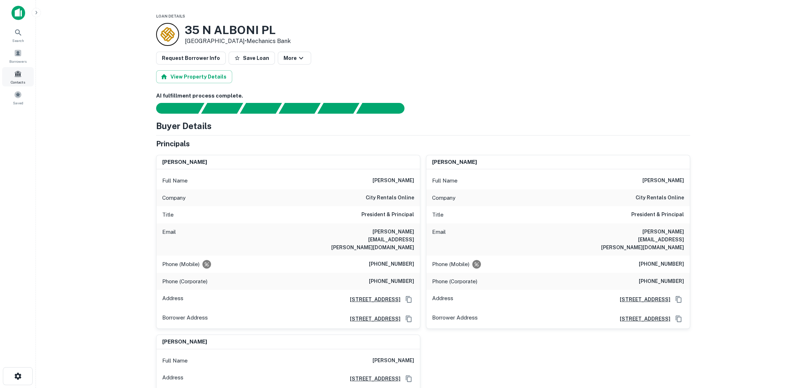
click at [19, 74] on span at bounding box center [18, 74] width 8 height 8
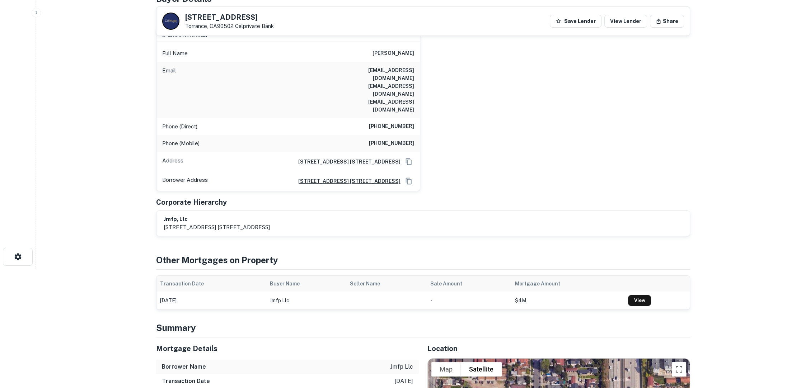
scroll to position [80, 0]
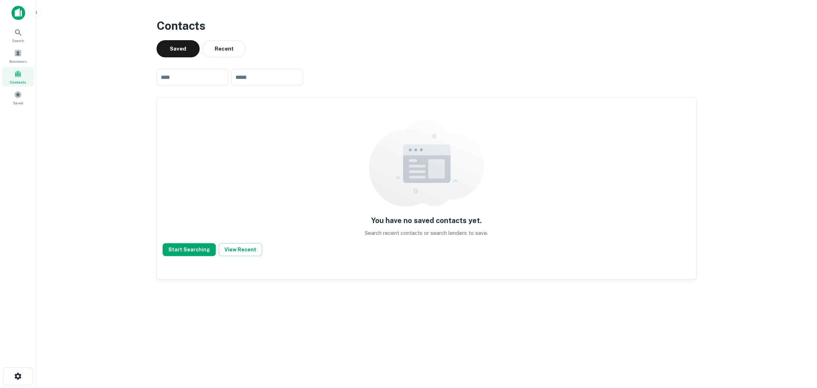
drag, startPoint x: 739, startPoint y: 0, endPoint x: 12, endPoint y: 29, distance: 727.8
click at [12, 29] on div "Search" at bounding box center [18, 34] width 32 height 19
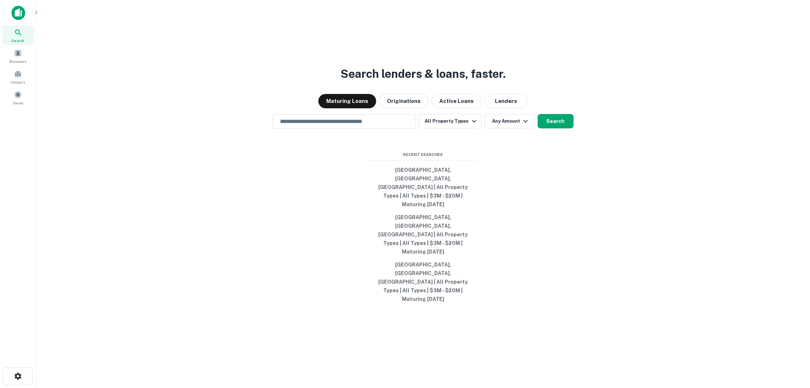
click at [334, 126] on input "text" at bounding box center [344, 121] width 137 height 8
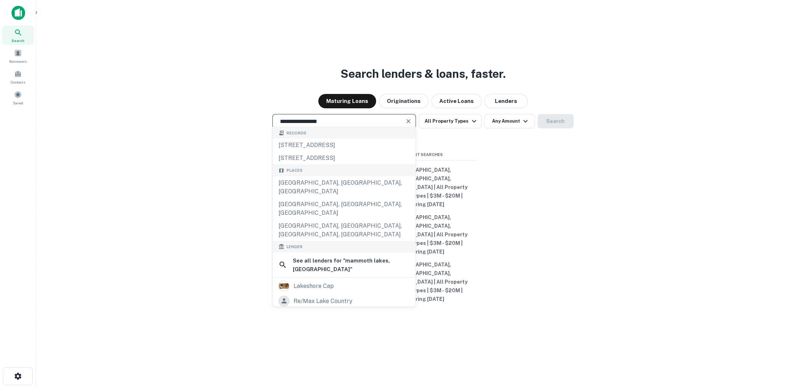
click at [623, 108] on div "Maturing Loans Originations Active Loans Lenders" at bounding box center [423, 101] width 763 height 14
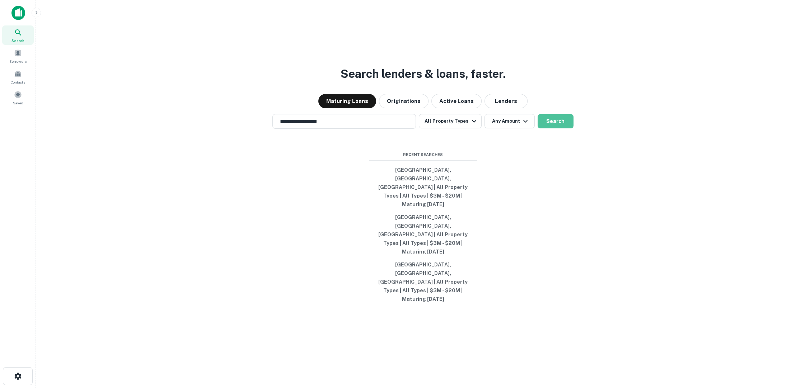
click at [552, 129] on button "Search" at bounding box center [556, 121] width 36 height 14
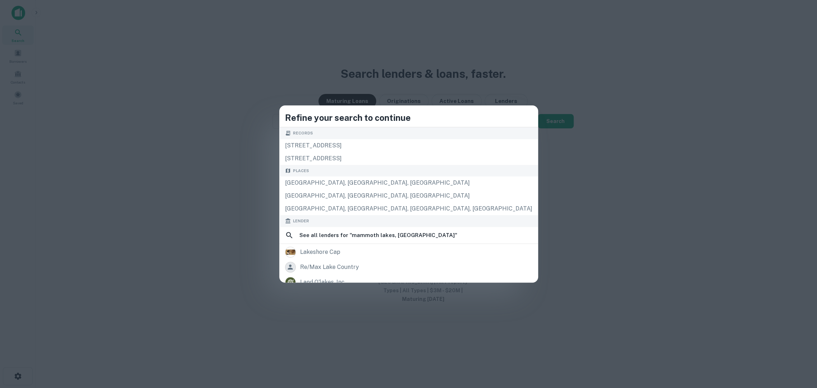
click at [401, 179] on div "Refine your search to continue Records 286 old mammoth rd, mammoth lakes, ca, 9…" at bounding box center [408, 194] width 259 height 177
type input "**********"
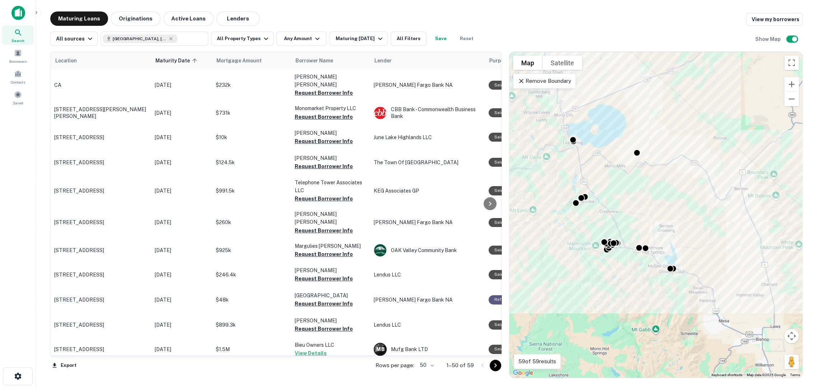
drag, startPoint x: 621, startPoint y: 283, endPoint x: 569, endPoint y: 319, distance: 64.0
click at [569, 318] on div "To activate drag with keyboard, press Alt + Enter. Once in keyboard drag state,…" at bounding box center [655, 215] width 293 height 326
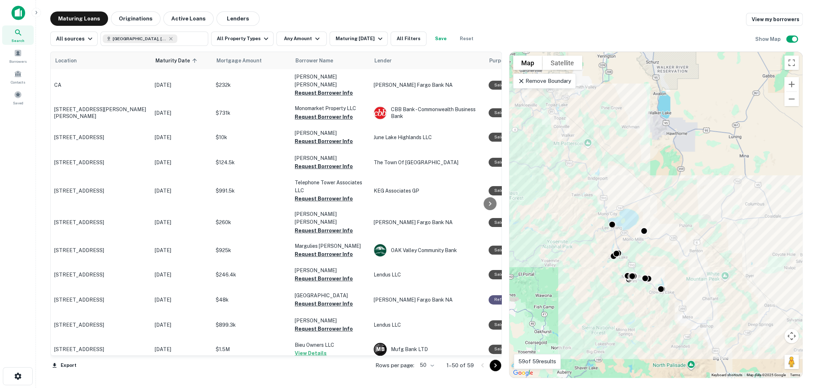
drag, startPoint x: 554, startPoint y: 332, endPoint x: 623, endPoint y: 310, distance: 72.3
click at [623, 311] on div "To activate drag with keyboard, press Alt + Enter. Once in keyboard drag state,…" at bounding box center [655, 215] width 293 height 326
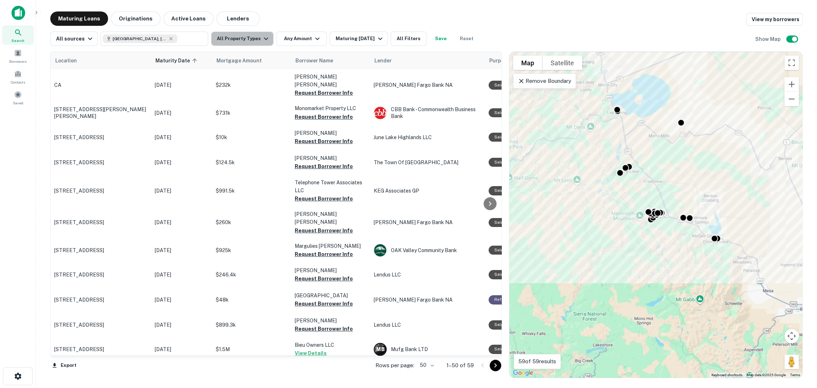
click at [262, 39] on icon "button" at bounding box center [266, 38] width 9 height 9
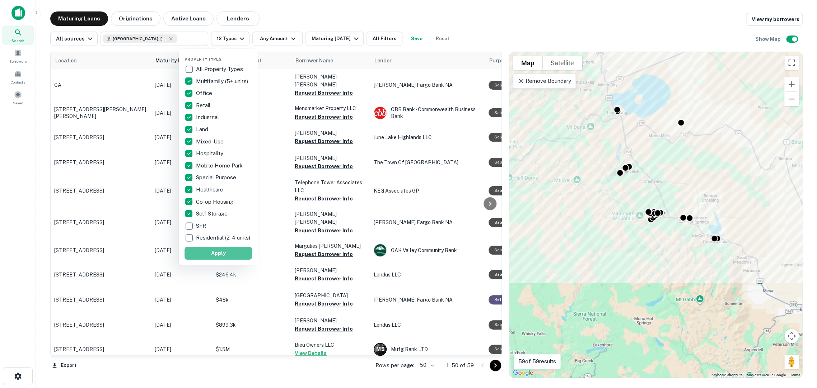
click at [211, 251] on button "Apply" at bounding box center [218, 253] width 67 height 13
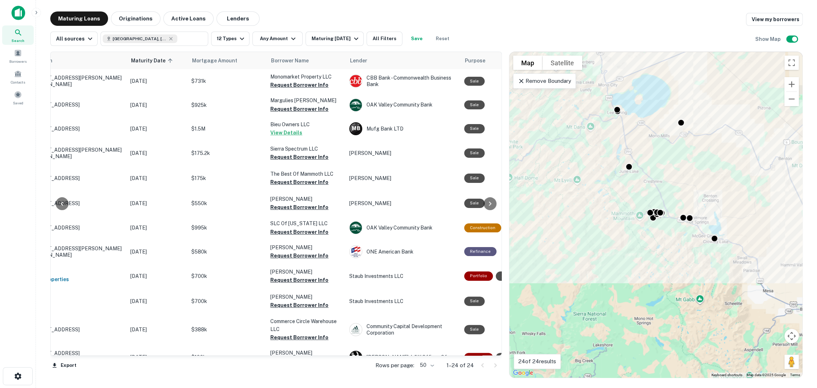
scroll to position [0, 17]
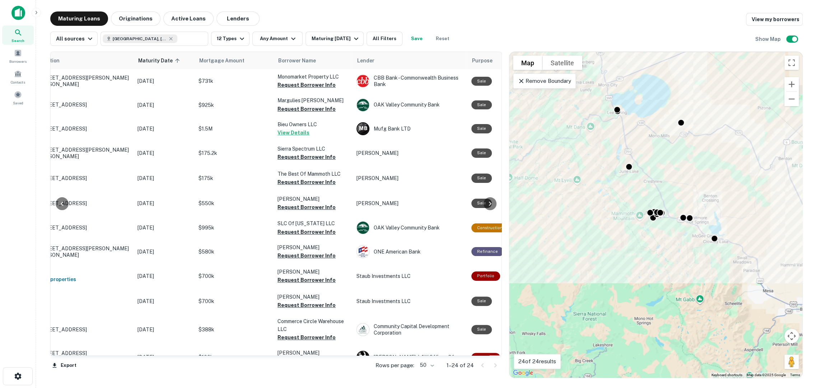
click at [216, 61] on span "Mortgage Amount" at bounding box center [226, 60] width 55 height 9
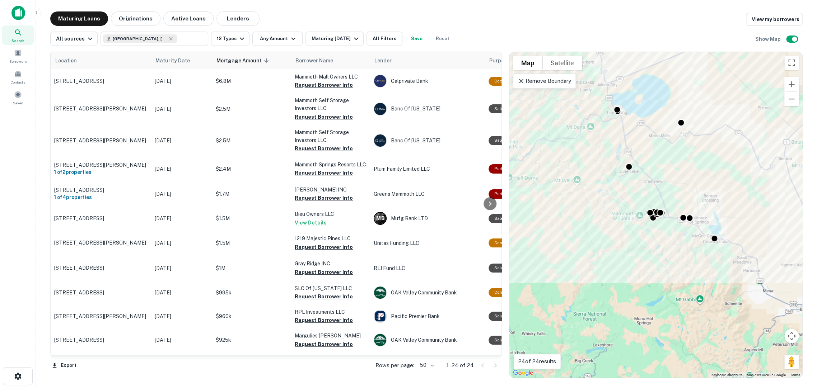
click at [187, 65] on th "Maturity Date" at bounding box center [181, 60] width 61 height 17
click at [173, 62] on span "Maturity Date" at bounding box center [177, 60] width 44 height 9
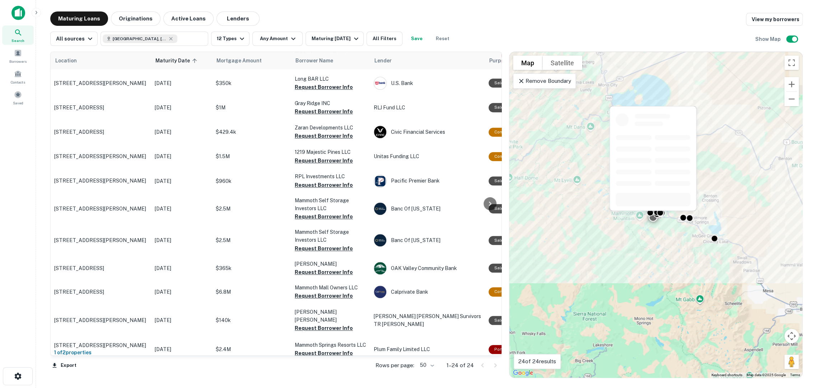
scroll to position [326, 0]
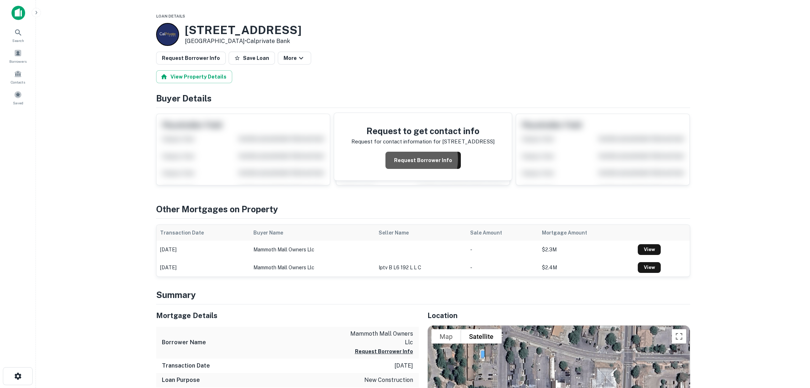
click at [404, 152] on button "Request Borrower Info" at bounding box center [423, 160] width 75 height 17
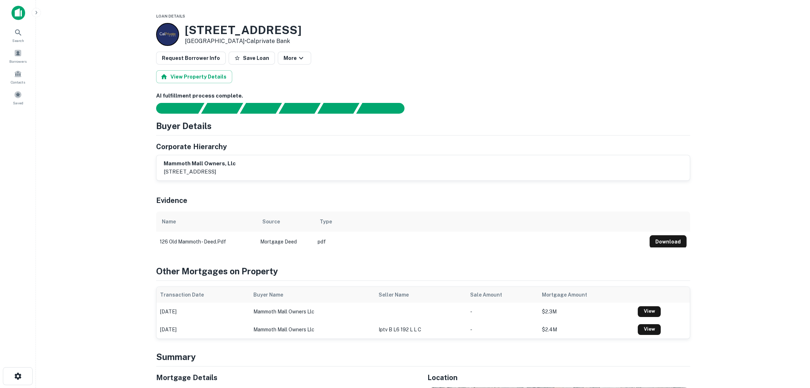
click at [223, 160] on h6 "mammoth mall owners, llc" at bounding box center [200, 164] width 72 height 8
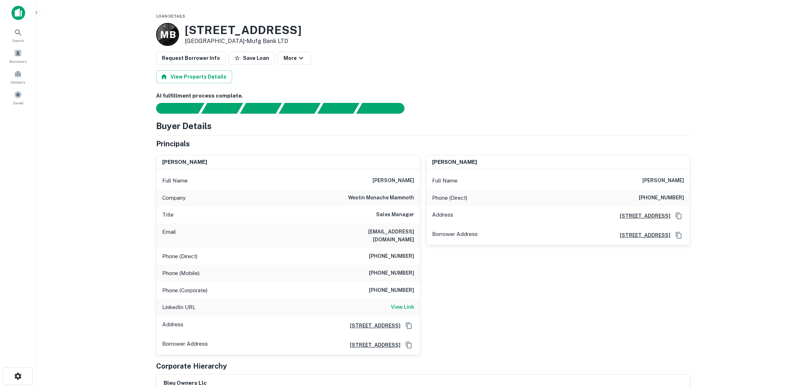
click at [526, 60] on div "Request Borrower Info Save Loan More" at bounding box center [423, 58] width 534 height 13
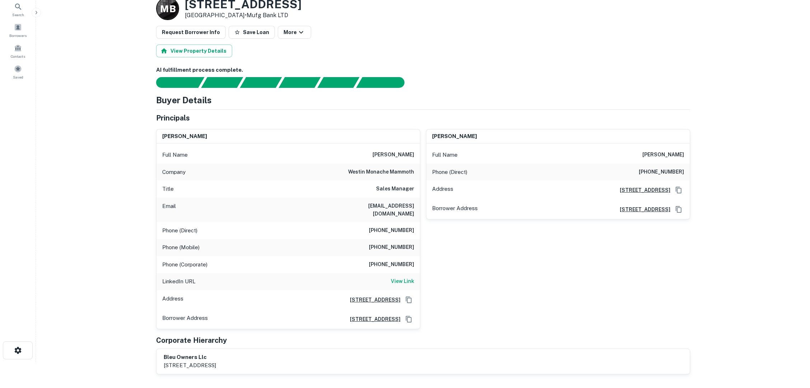
scroll to position [40, 0]
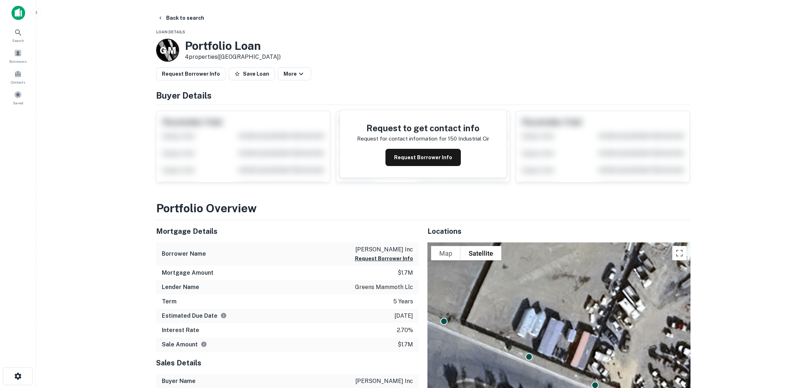
click at [427, 149] on button "Request Borrower Info" at bounding box center [423, 157] width 75 height 17
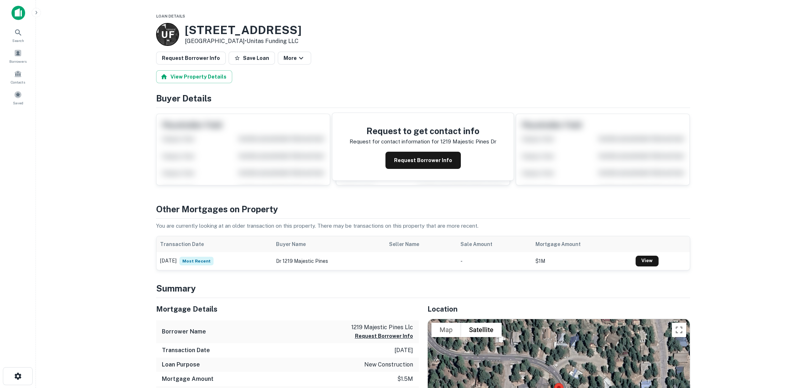
click at [432, 152] on button "Request Borrower Info" at bounding box center [423, 160] width 75 height 17
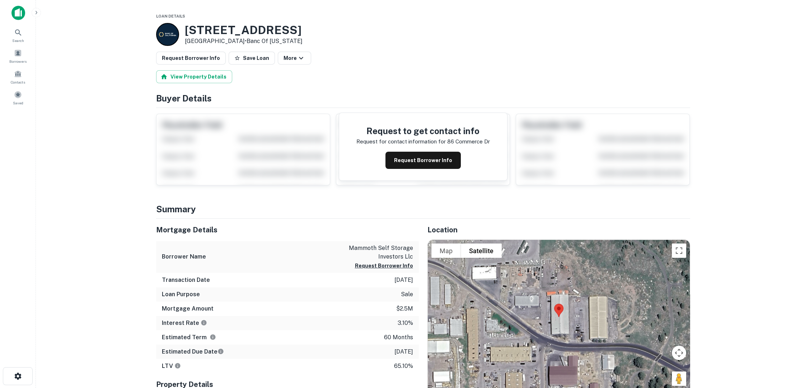
click at [418, 152] on button "Request Borrower Info" at bounding box center [423, 160] width 75 height 17
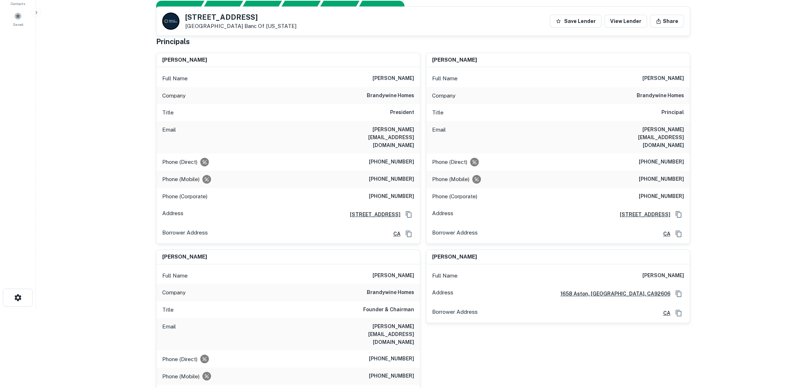
scroll to position [40, 0]
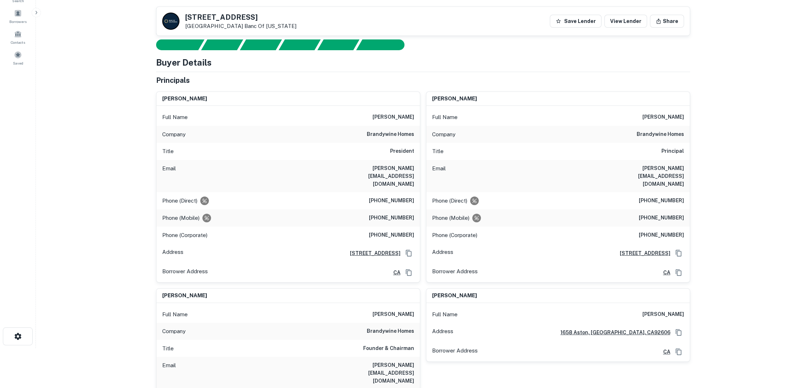
drag, startPoint x: 381, startPoint y: 104, endPoint x: 417, endPoint y: 104, distance: 36.3
click at [417, 109] on div "Full Name brett whitehead" at bounding box center [288, 117] width 263 height 17
copy h6 "brett whitehead"
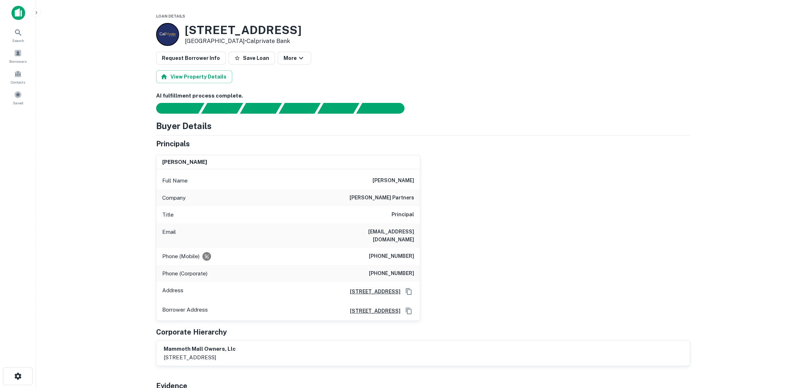
drag, startPoint x: 274, startPoint y: 25, endPoint x: 189, endPoint y: 23, distance: 85.1
click at [189, 23] on div "[STREET_ADDRESS] • Calprivate Bank" at bounding box center [423, 34] width 534 height 23
drag, startPoint x: 271, startPoint y: 24, endPoint x: 184, endPoint y: 33, distance: 87.7
click at [184, 33] on div "126 Old Mammoth Rd Mammoth Lakes, CA93546 • Calprivate Bank" at bounding box center [228, 34] width 145 height 23
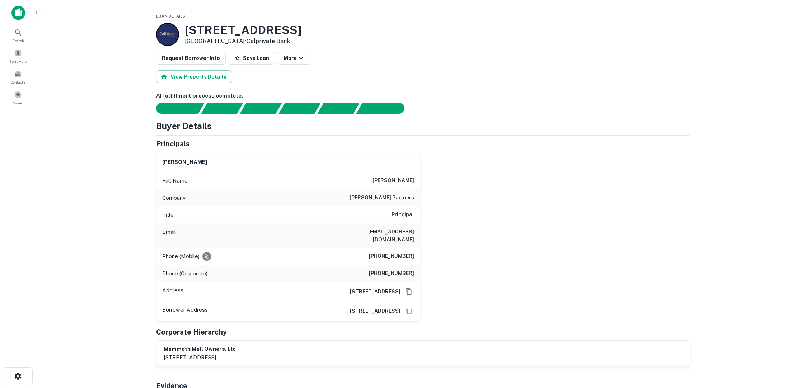
copy h3 "126 Old Mammoth Rd"
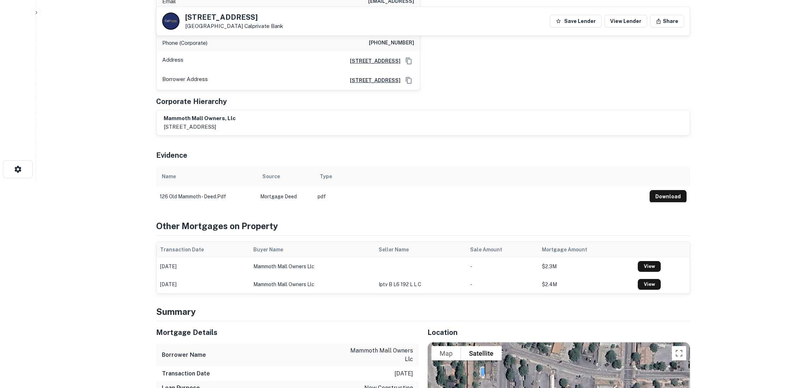
scroll to position [279, 0]
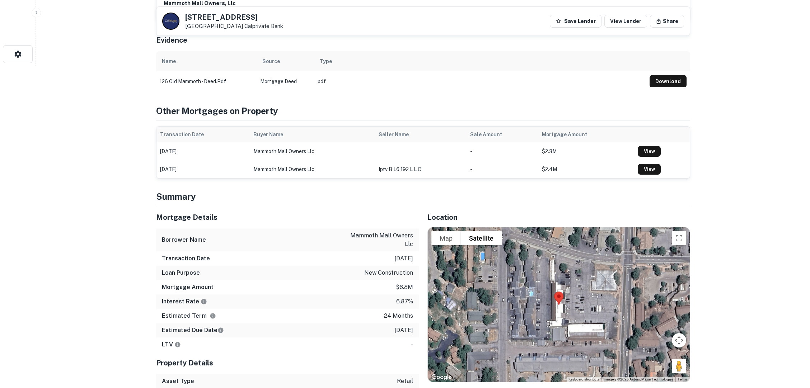
scroll to position [359, 0]
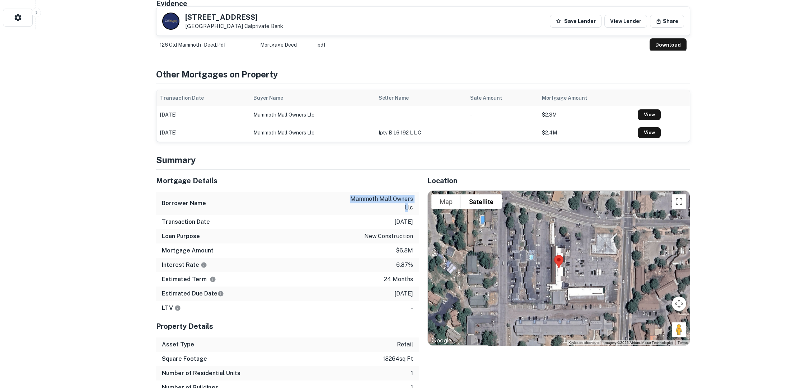
drag, startPoint x: 358, startPoint y: 145, endPoint x: 409, endPoint y: 147, distance: 51.4
click at [409, 192] on div "Borrower Name mammoth mall owners llc" at bounding box center [287, 203] width 263 height 23
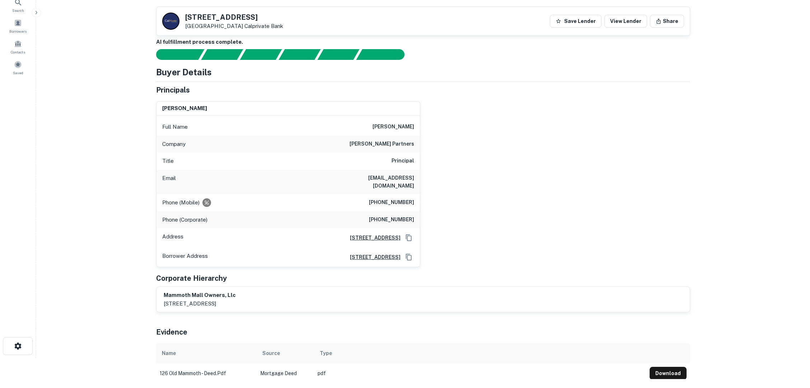
scroll to position [0, 0]
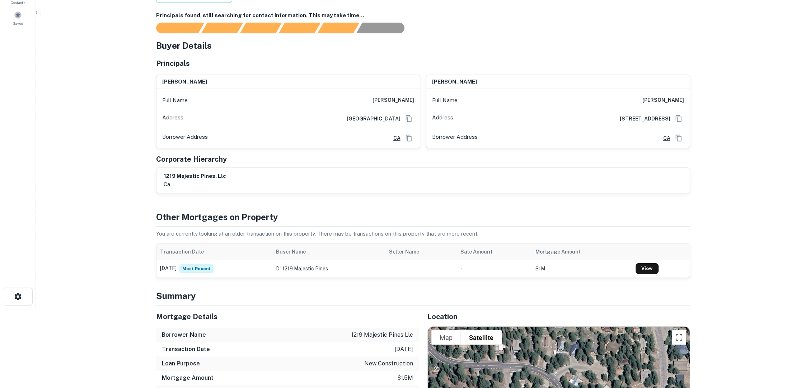
scroll to position [40, 0]
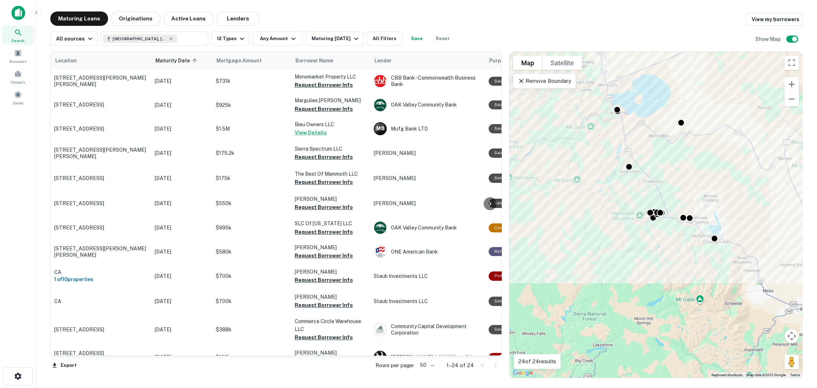
scroll to position [326, 0]
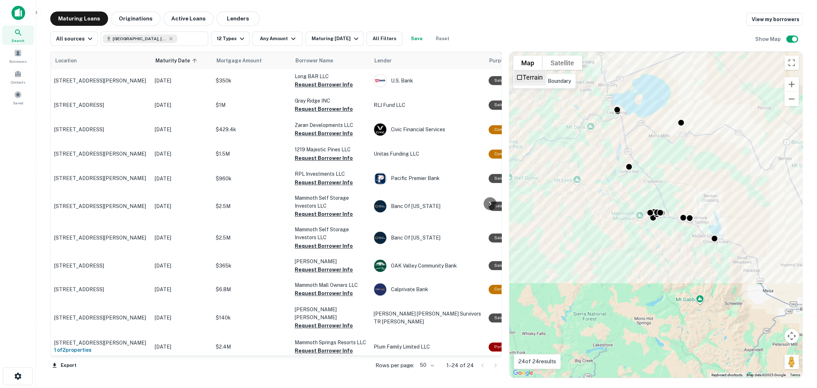
click at [517, 83] on li "Terrain" at bounding box center [530, 77] width 32 height 13
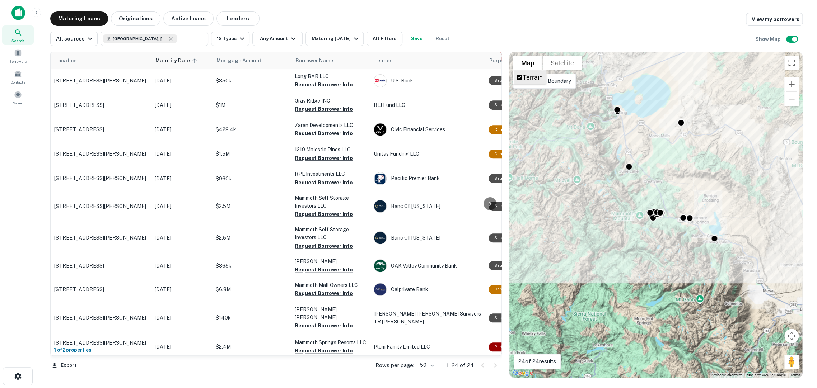
click at [518, 81] on span "Terrain" at bounding box center [519, 78] width 6 height 8
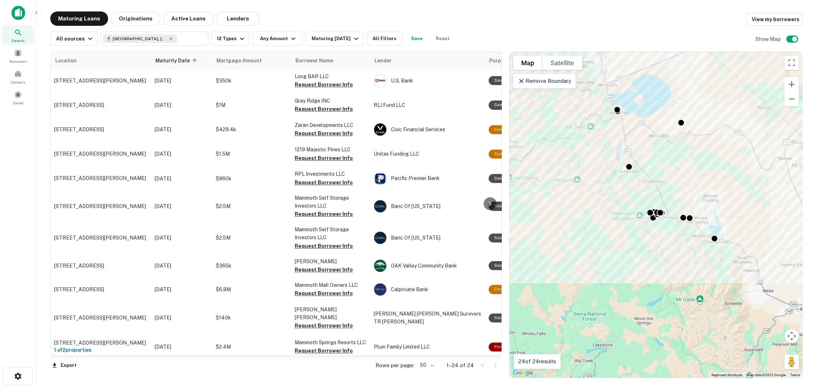
click at [522, 83] on icon at bounding box center [521, 81] width 7 height 7
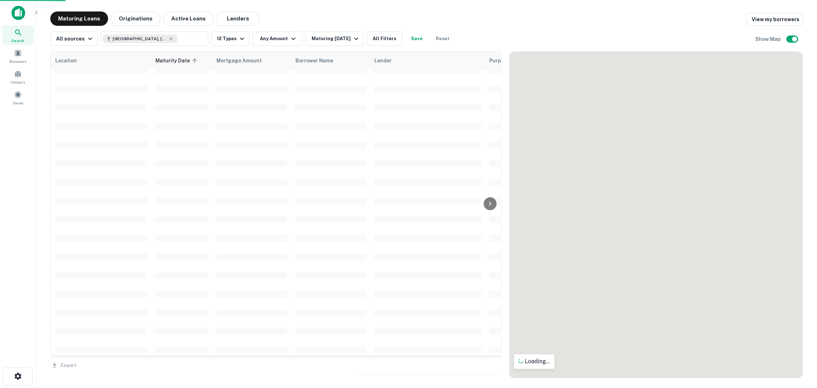
drag, startPoint x: 606, startPoint y: 223, endPoint x: 450, endPoint y: 128, distance: 182.7
click at [450, 128] on div "Location Maturity Date sorted ascending Mortgage Amount Borrower Name Lender Pu…" at bounding box center [426, 212] width 752 height 332
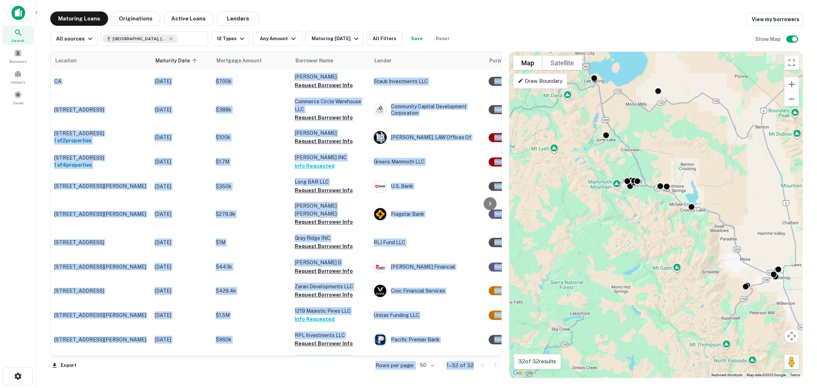
drag, startPoint x: 686, startPoint y: 277, endPoint x: 585, endPoint y: 141, distance: 169.1
click at [585, 141] on div "To activate drag with keyboard, press Alt + Enter. Once in keyboard drag state,…" at bounding box center [655, 215] width 293 height 326
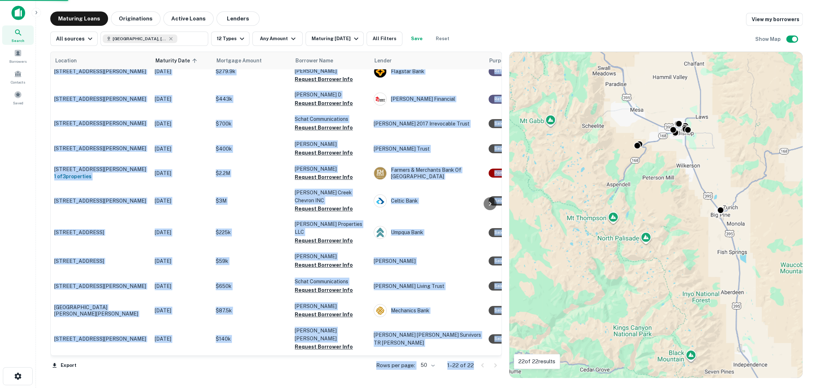
scroll to position [256, 0]
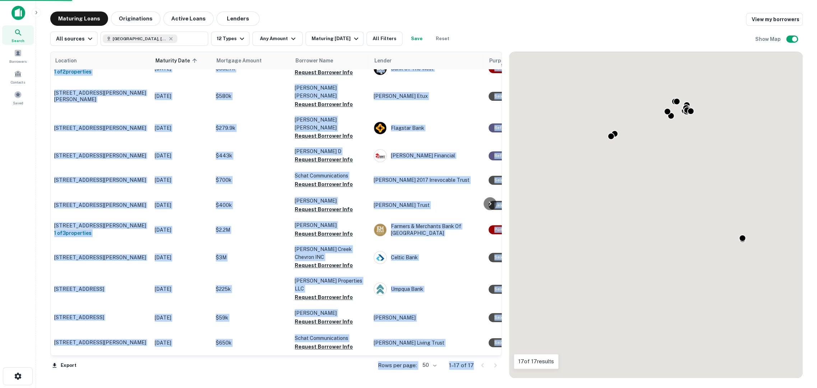
scroll to position [139, 0]
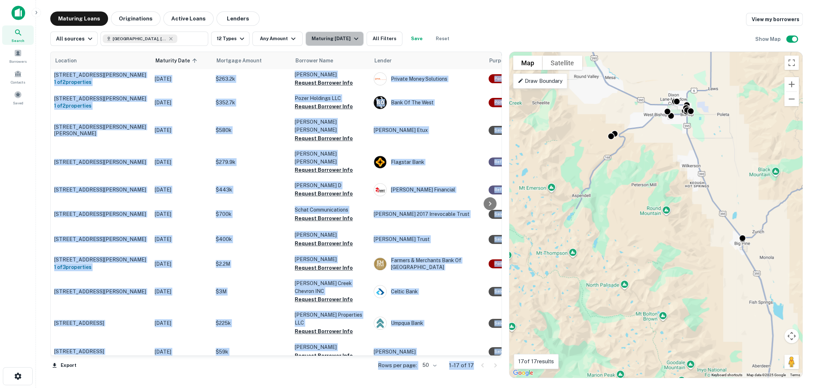
click at [331, 42] on div "Maturing [DATE]" at bounding box center [335, 38] width 49 height 9
click at [23, 28] on button "90 Days" at bounding box center [11, 25] width 23 height 8
click at [38, 54] on button "Apply Changes" at bounding box center [19, 51] width 38 height 8
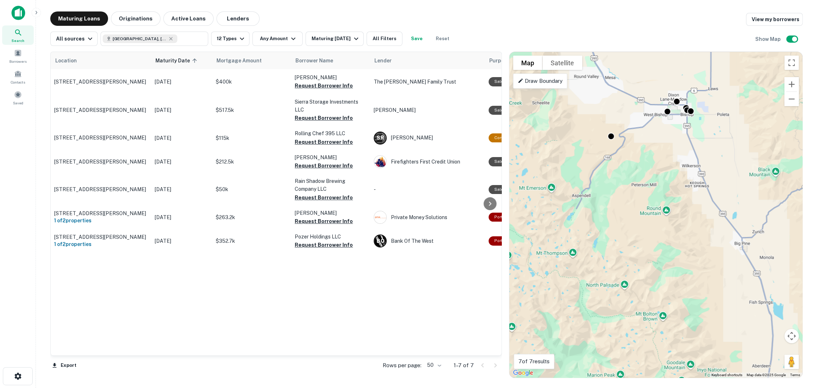
click at [238, 338] on div "Location Maturity Date sorted ascending Mortgage Amount Borrower Name Lender Pu…" at bounding box center [276, 204] width 451 height 304
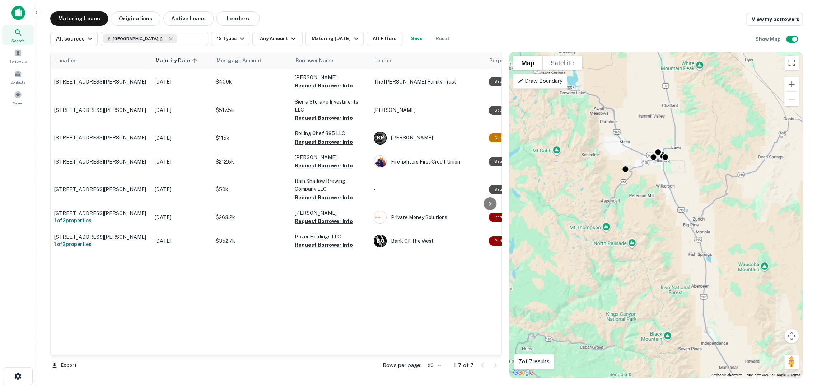
drag, startPoint x: 697, startPoint y: 225, endPoint x: 647, endPoint y: 201, distance: 55.9
click at [647, 205] on div "To activate drag with keyboard, press Alt + Enter. Once in keyboard drag state,…" at bounding box center [655, 215] width 293 height 326
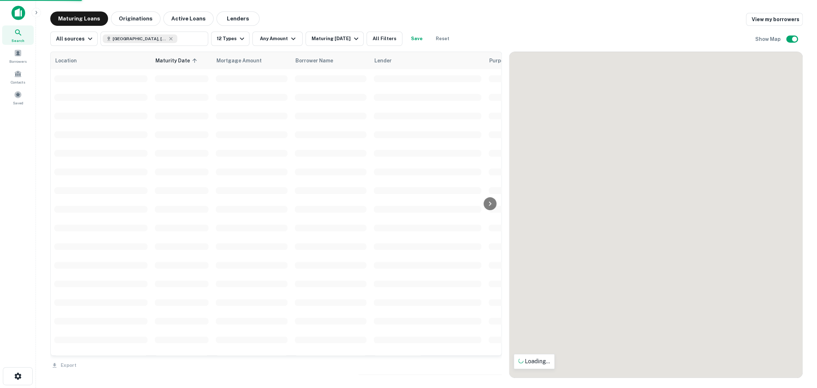
drag, startPoint x: 646, startPoint y: 299, endPoint x: 555, endPoint y: 88, distance: 229.6
click at [555, 88] on div "To navigate the map with touch gestures double-tap and hold your finger on the …" at bounding box center [655, 215] width 293 height 326
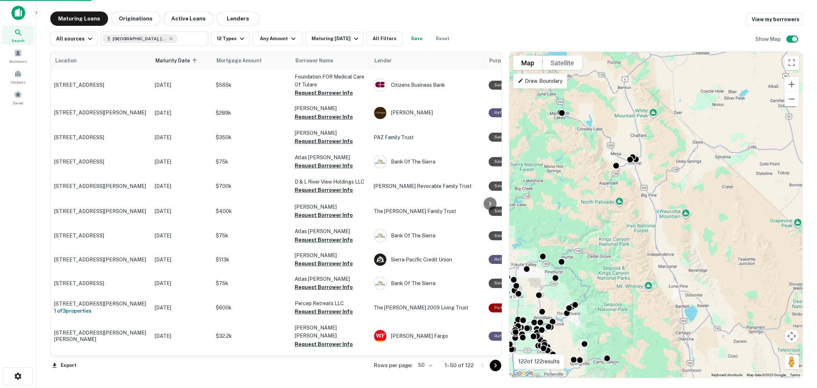
drag, startPoint x: 682, startPoint y: 296, endPoint x: 532, endPoint y: 73, distance: 268.0
click at [532, 75] on div "To activate drag with keyboard, press Alt + Enter. Once in keyboard drag state,…" at bounding box center [655, 215] width 293 height 326
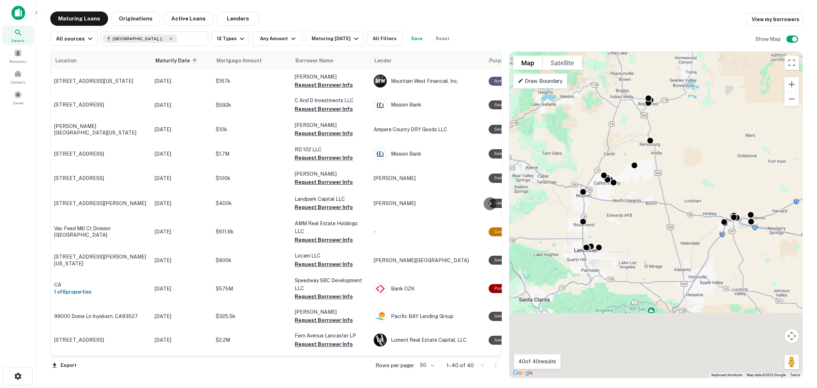
drag, startPoint x: 574, startPoint y: 346, endPoint x: 780, endPoint y: -52, distance: 448.6
click at [780, 0] on html "Search Borrowers Contacts Saved Maturing Loans Originations Active Loans Lender…" at bounding box center [408, 194] width 817 height 388
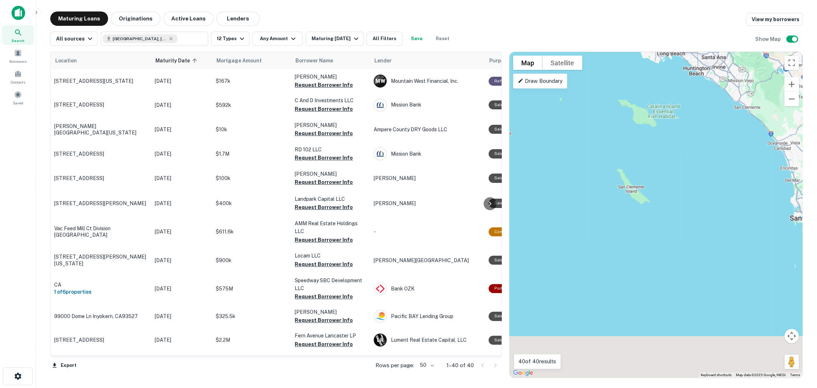
drag, startPoint x: 649, startPoint y: 271, endPoint x: 741, endPoint y: 122, distance: 175.2
click at [530, 192] on div "To activate drag with keyboard, press Alt + Enter. Once in keyboard drag state,…" at bounding box center [655, 215] width 293 height 326
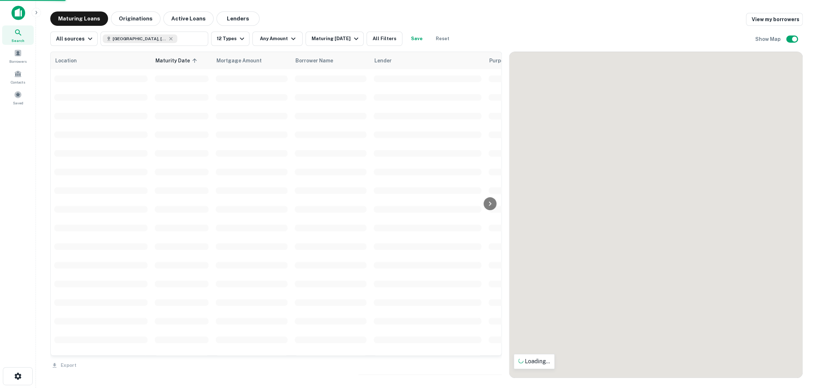
click at [701, 255] on div "To navigate the map with touch gestures double-tap and hold your finger on the …" at bounding box center [655, 215] width 293 height 326
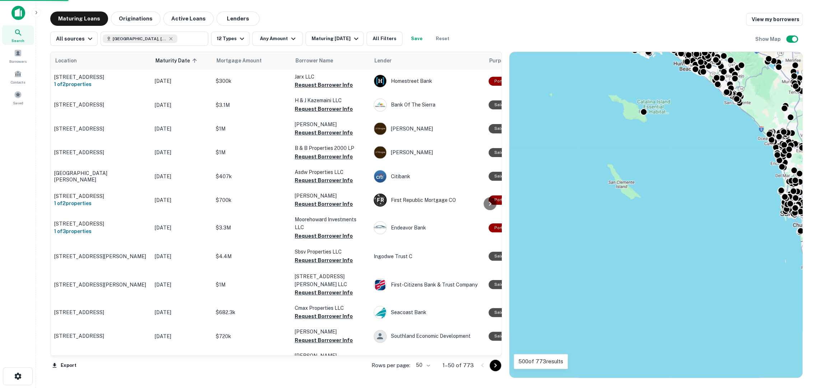
drag, startPoint x: 666, startPoint y: 187, endPoint x: 667, endPoint y: 270, distance: 82.9
click at [667, 273] on div "To activate drag with keyboard, press Alt + Enter. Once in keyboard drag state,…" at bounding box center [655, 215] width 293 height 326
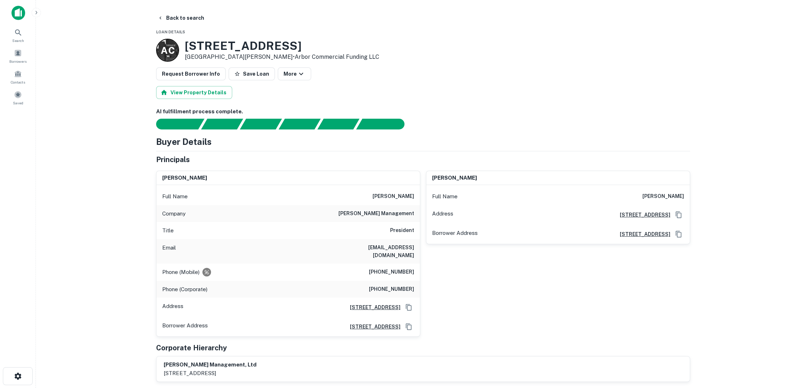
click at [192, 69] on button "Request Borrower Info" at bounding box center [191, 73] width 70 height 13
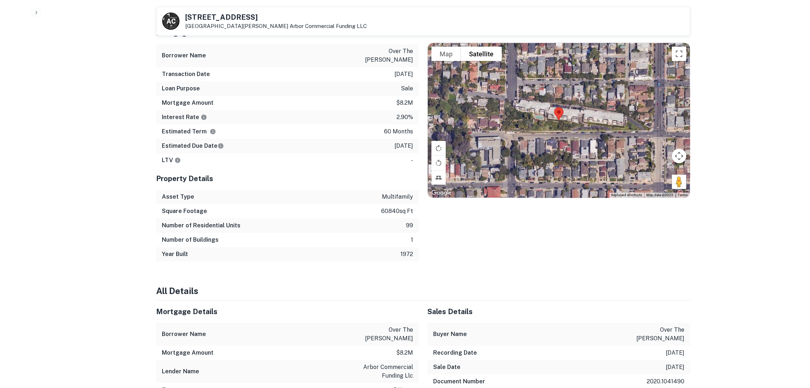
scroll to position [439, 0]
drag, startPoint x: 361, startPoint y: 257, endPoint x: 408, endPoint y: 307, distance: 68.3
click at [416, 360] on div "Lender Name arbor commercial funding llc" at bounding box center [287, 371] width 263 height 23
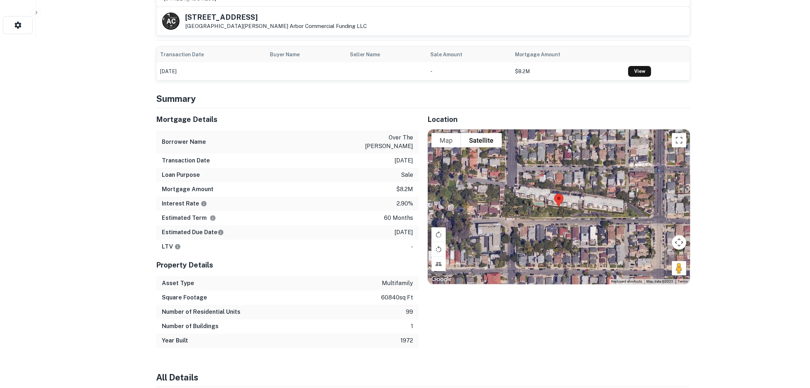
scroll to position [159, 0]
